Goal: Task Accomplishment & Management: Manage account settings

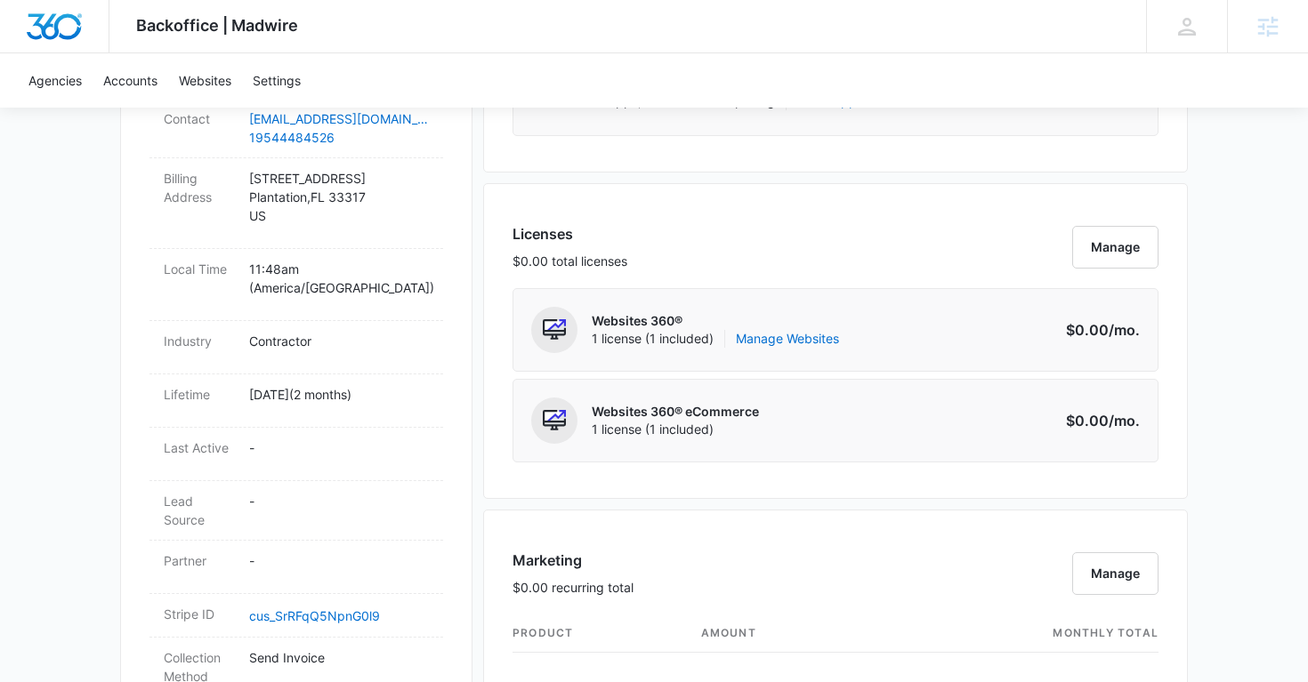
scroll to position [641, 0]
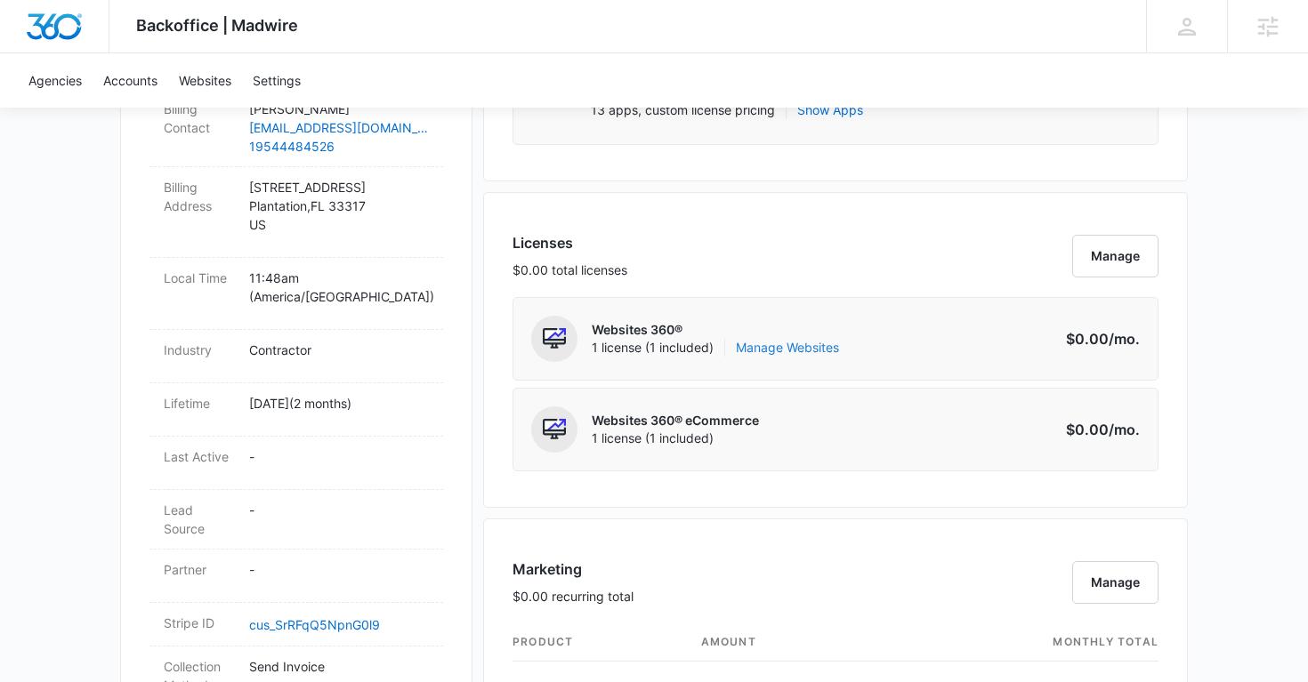
click at [794, 348] on link "Manage Websites" at bounding box center [787, 348] width 103 height 18
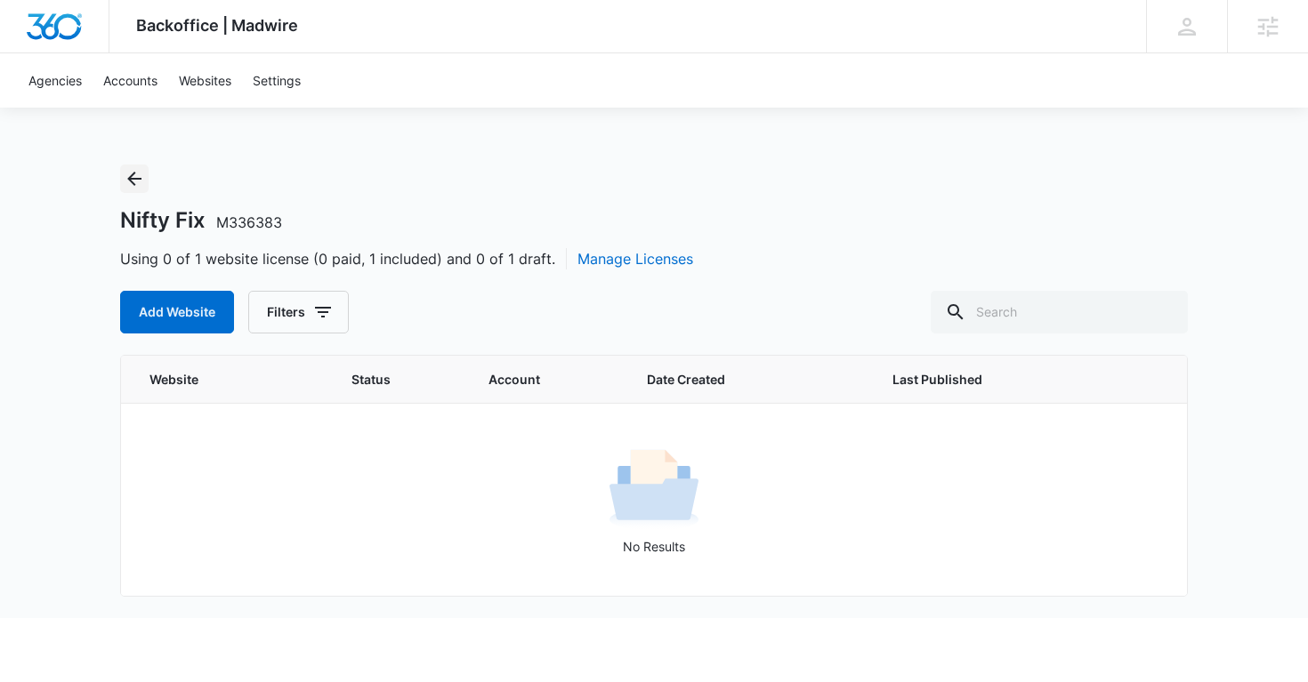
click at [134, 185] on icon "Back" at bounding box center [134, 178] width 21 height 21
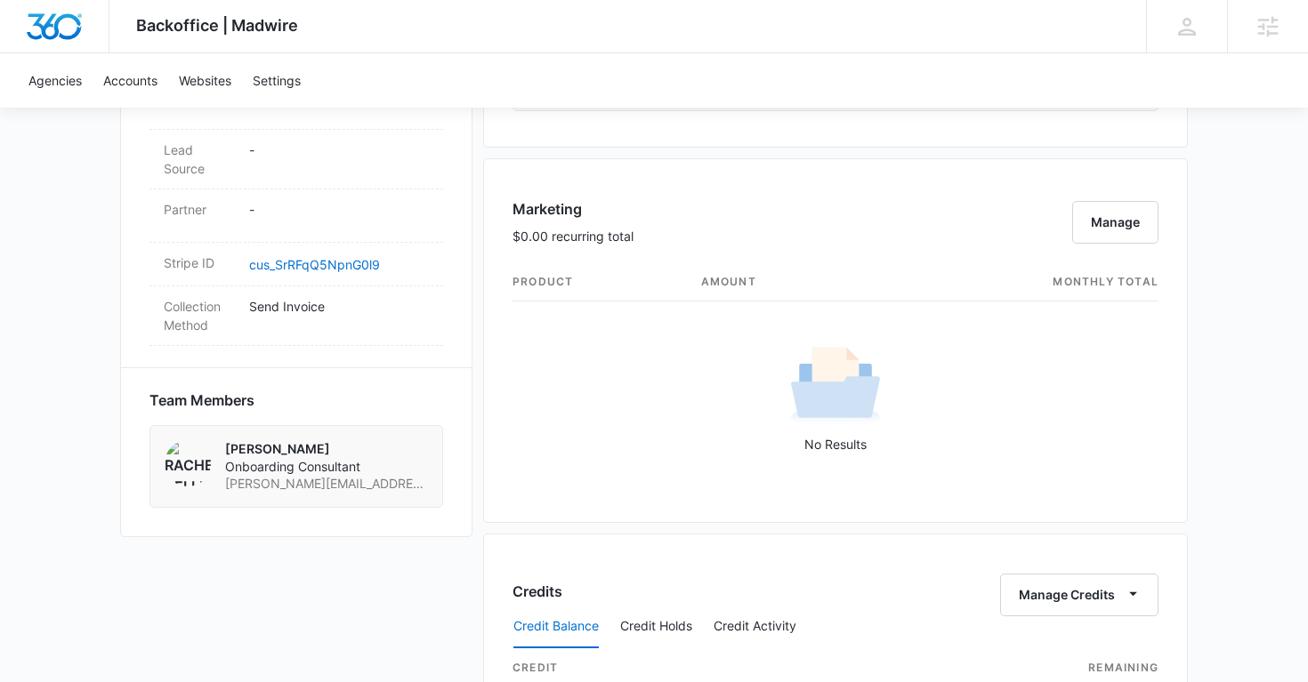
scroll to position [1003, 0]
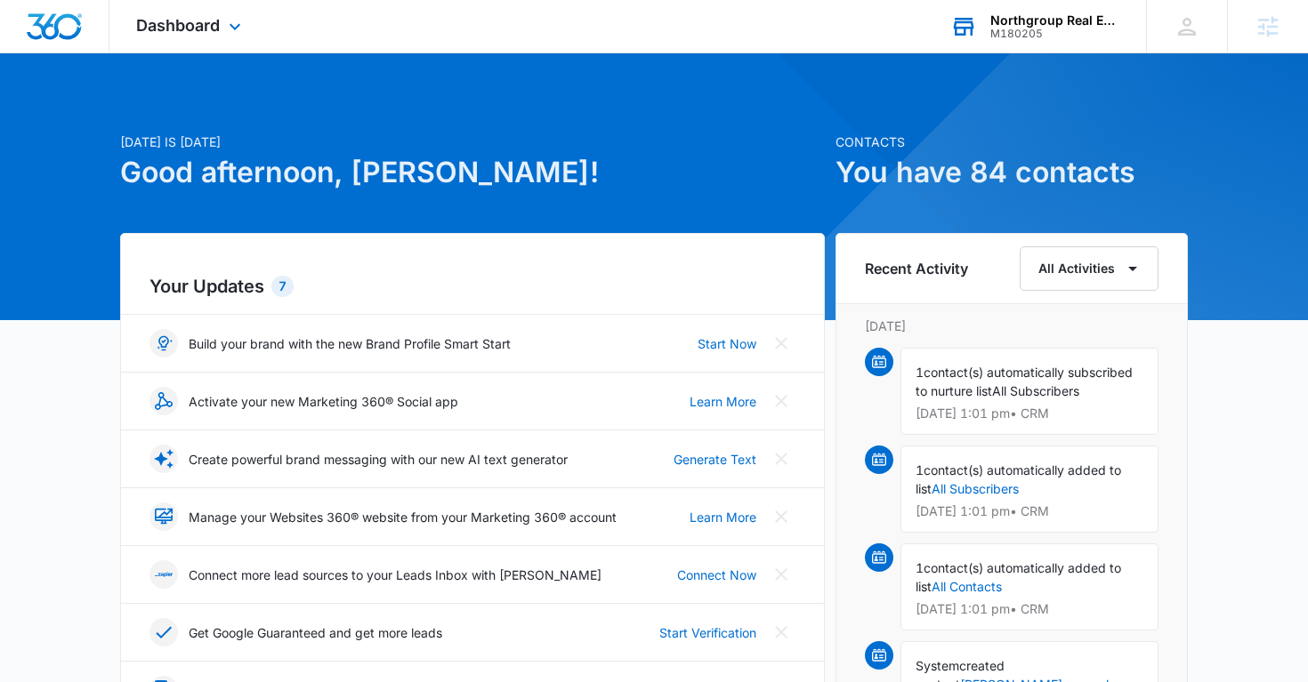
click at [1031, 20] on div "Northgroup Real Estate" at bounding box center [1055, 20] width 130 height 14
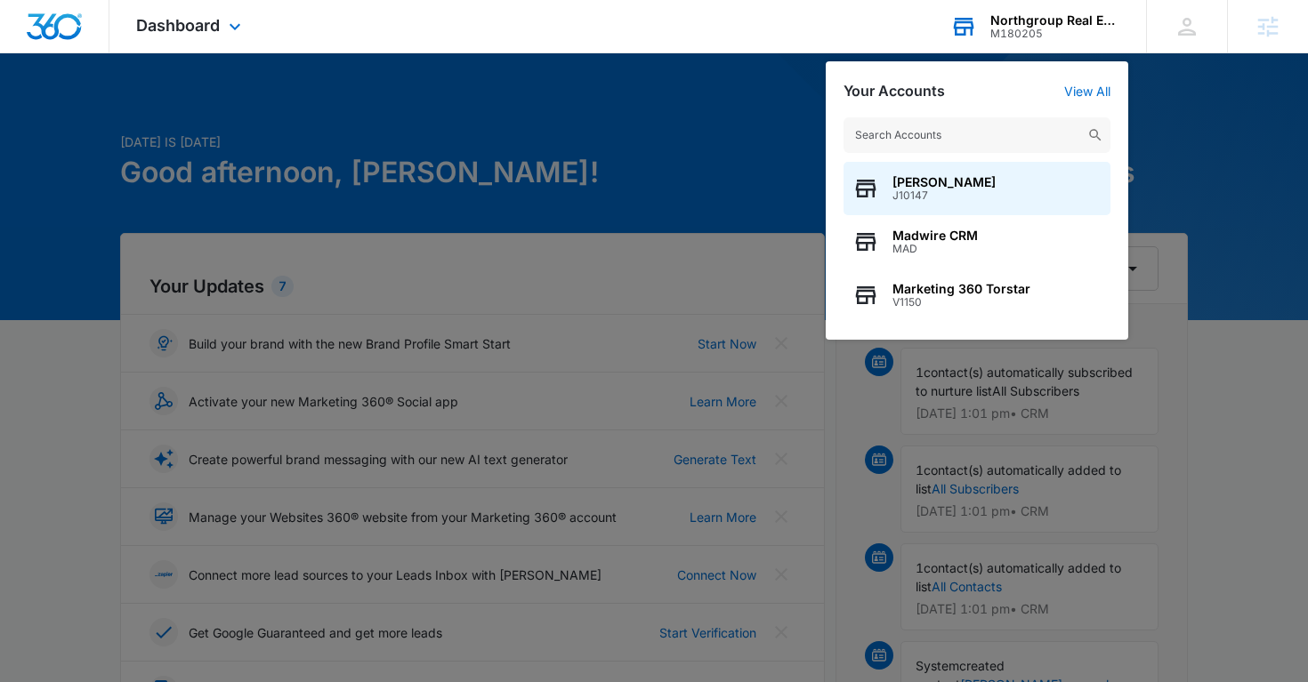
click at [885, 133] on input "text" at bounding box center [976, 135] width 267 height 36
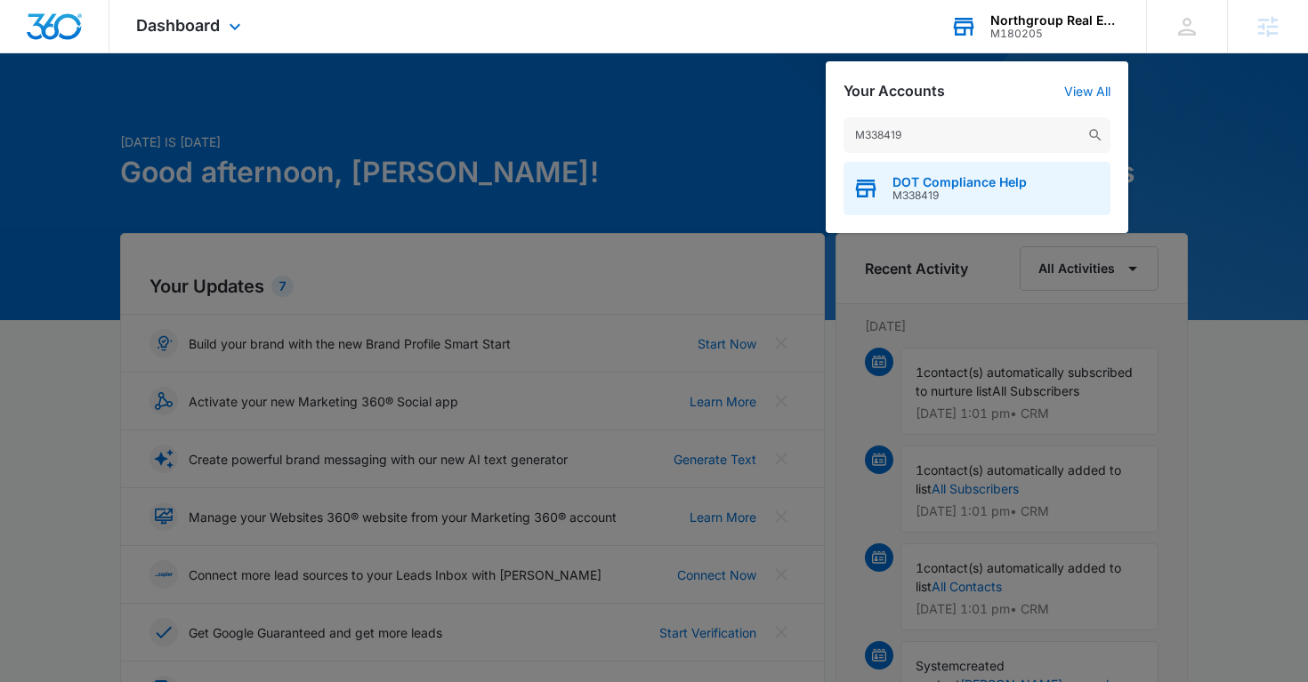
type input "M338419"
click at [933, 186] on span "DOT Compliance Help" at bounding box center [959, 182] width 134 height 14
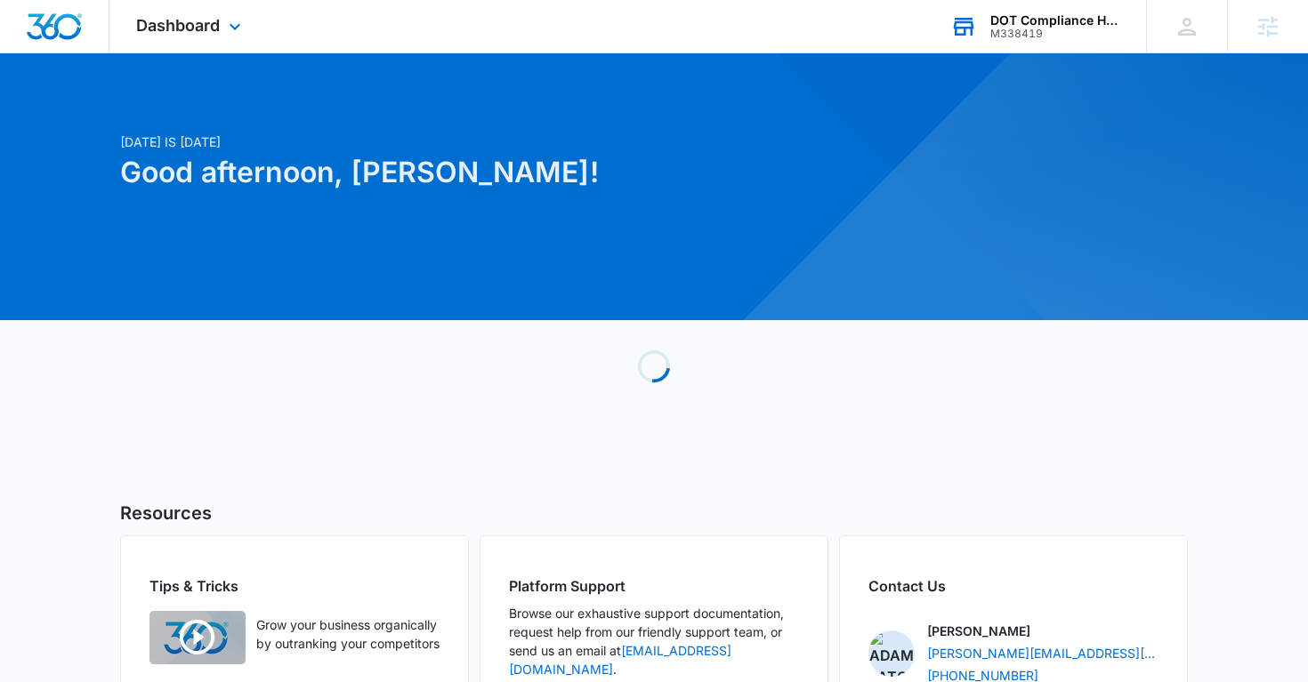
click at [221, 22] on div "Dashboard Apps Reputation Forms CRM Email Social Payments POS Content Ads Intel…" at bounding box center [190, 26] width 163 height 52
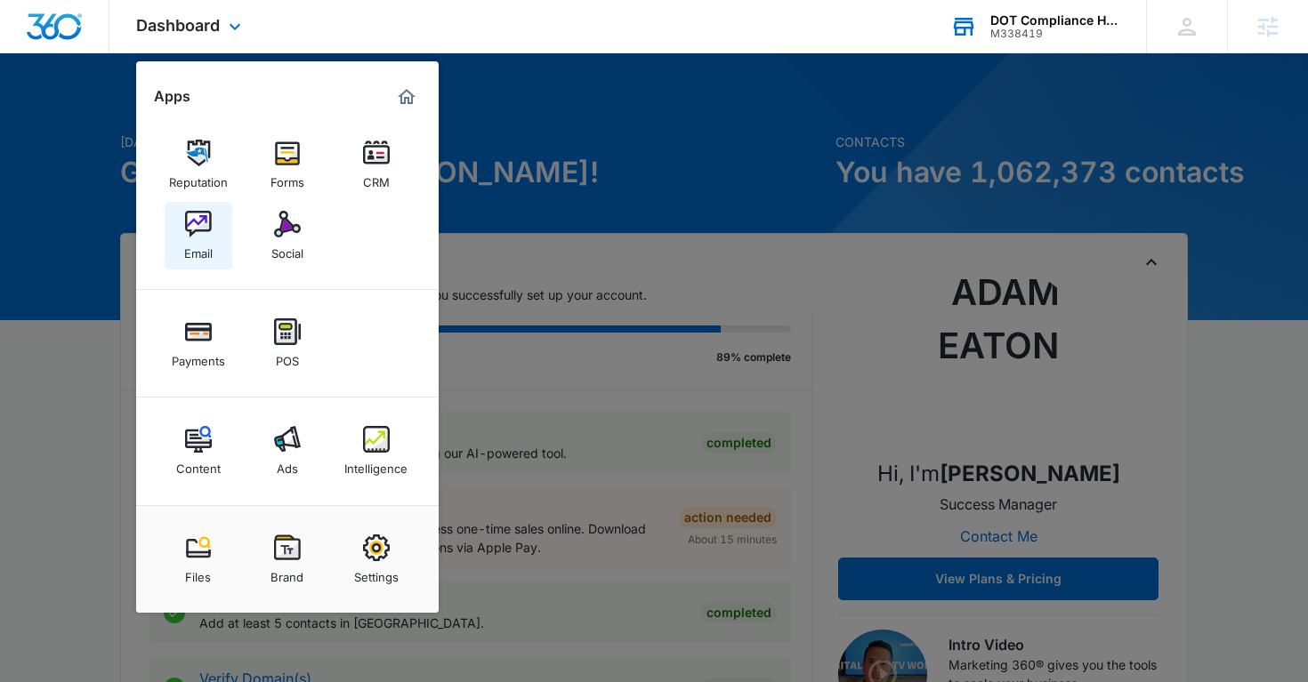
click at [199, 244] on div "Email" at bounding box center [198, 249] width 28 height 23
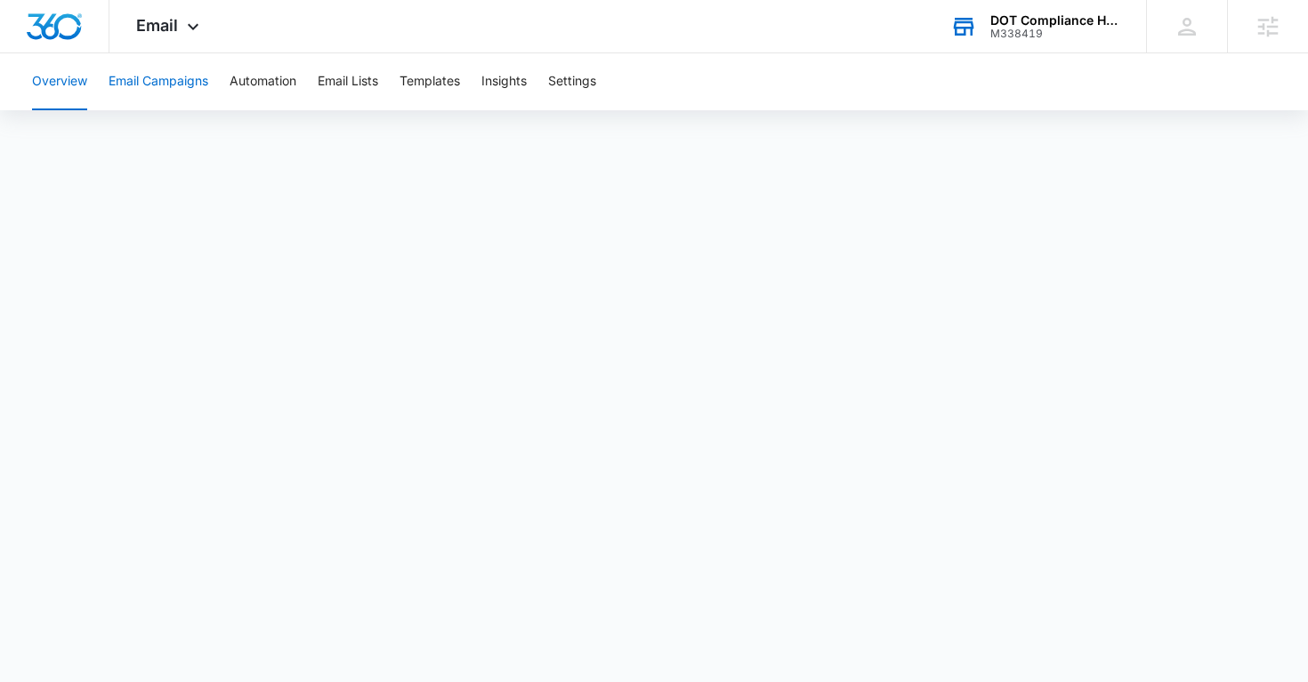
click at [162, 85] on button "Email Campaigns" at bounding box center [159, 81] width 100 height 57
click at [135, 75] on button "Email Campaigns" at bounding box center [159, 81] width 100 height 57
click at [69, 93] on button "Overview" at bounding box center [59, 81] width 55 height 57
click at [159, 85] on button "Email Campaigns" at bounding box center [159, 81] width 100 height 57
